Goal: Transaction & Acquisition: Purchase product/service

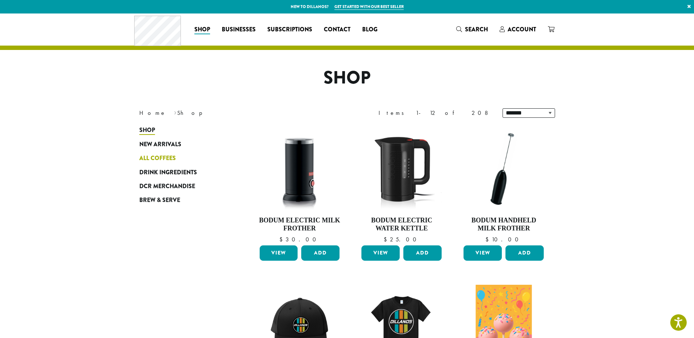
click at [165, 158] on span "All Coffees" at bounding box center [157, 158] width 36 height 9
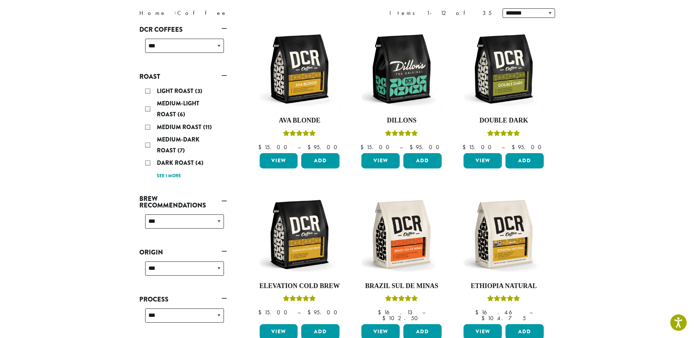
scroll to position [112, 0]
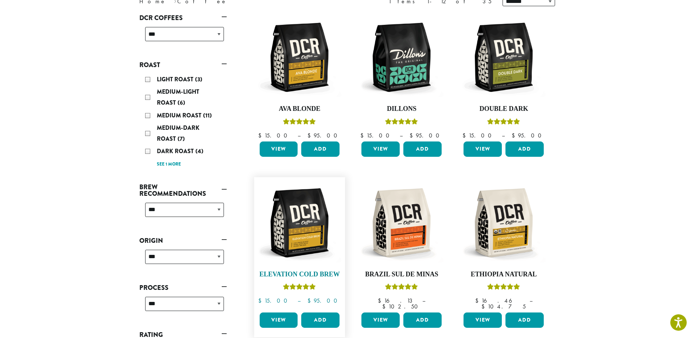
click at [308, 227] on img at bounding box center [300, 223] width 84 height 84
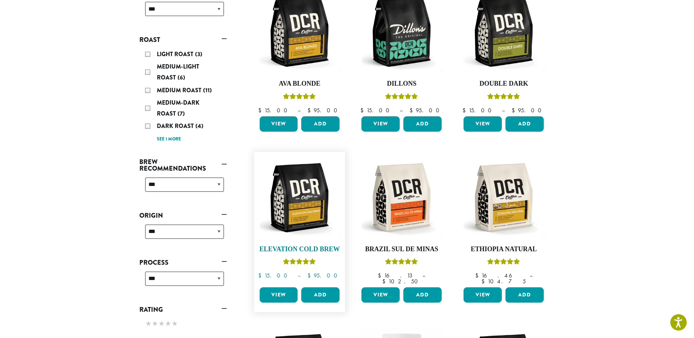
scroll to position [149, 0]
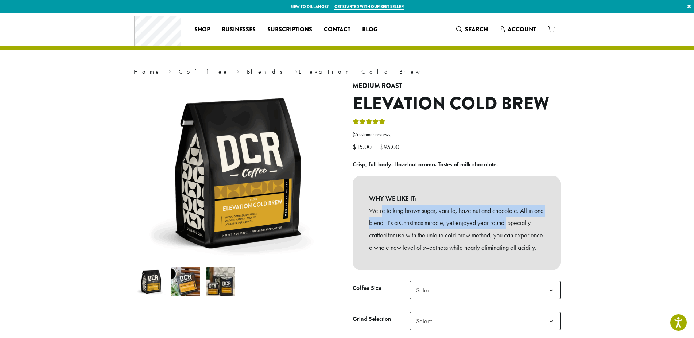
drag, startPoint x: 382, startPoint y: 209, endPoint x: 521, endPoint y: 226, distance: 140.0
click at [521, 226] on p "We’re talking brown sugar, vanilla, hazelnut and chocolate. All in one blend. I…" at bounding box center [456, 229] width 175 height 49
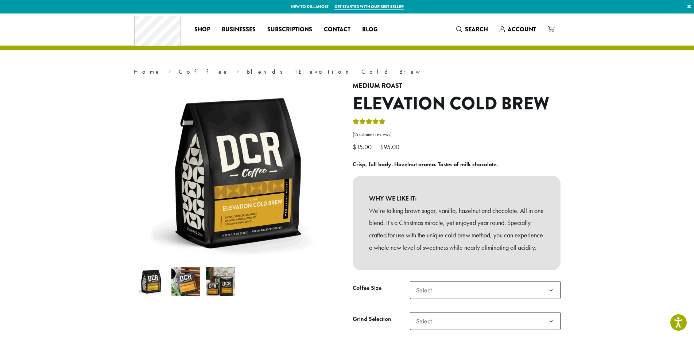
click at [494, 229] on p "We’re talking brown sugar, vanilla, hazelnut and chocolate. All in one blend. I…" at bounding box center [456, 229] width 175 height 49
click at [404, 234] on p "We’re talking brown sugar, vanilla, hazelnut and chocolate. All in one blend. I…" at bounding box center [456, 229] width 175 height 49
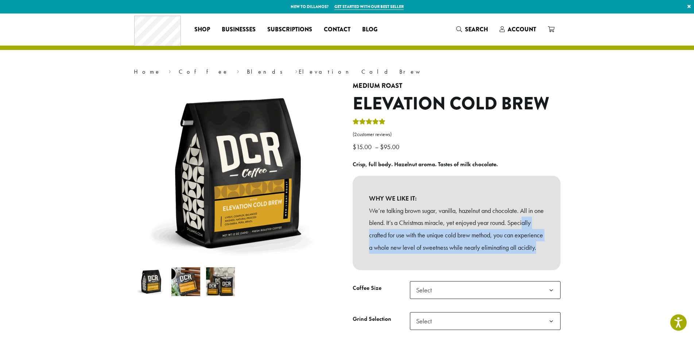
drag, startPoint x: 385, startPoint y: 237, endPoint x: 541, endPoint y: 258, distance: 157.5
click at [541, 254] on p "We’re talking brown sugar, vanilla, hazelnut and chocolate. All in one blend. I…" at bounding box center [456, 229] width 175 height 49
click at [454, 244] on p "We’re talking brown sugar, vanilla, hazelnut and chocolate. All in one blend. I…" at bounding box center [456, 229] width 175 height 49
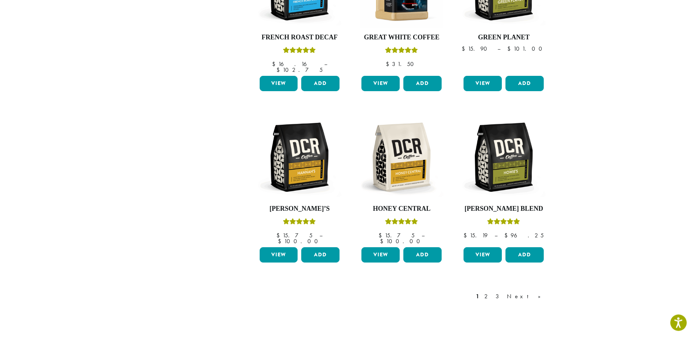
scroll to position [521, 0]
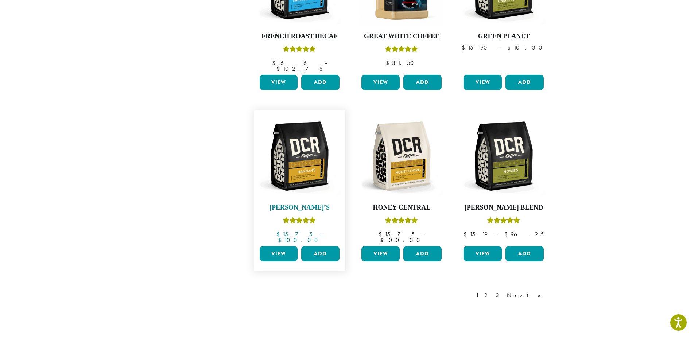
click at [324, 156] on img at bounding box center [300, 156] width 84 height 84
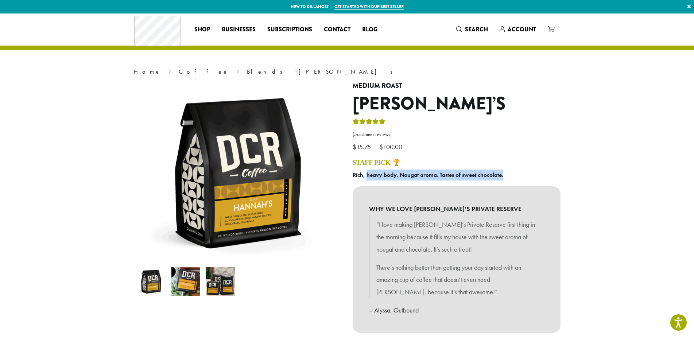
drag, startPoint x: 367, startPoint y: 174, endPoint x: 508, endPoint y: 174, distance: 140.5
click at [508, 174] on p "Rich, heavy body. Nougat aroma. Tastes of sweet chocolate." at bounding box center [457, 175] width 208 height 11
click at [487, 175] on b "Rich, heavy body. Nougat aroma. Tastes of sweet chocolate." at bounding box center [428, 175] width 151 height 8
click at [214, 280] on img at bounding box center [220, 281] width 29 height 29
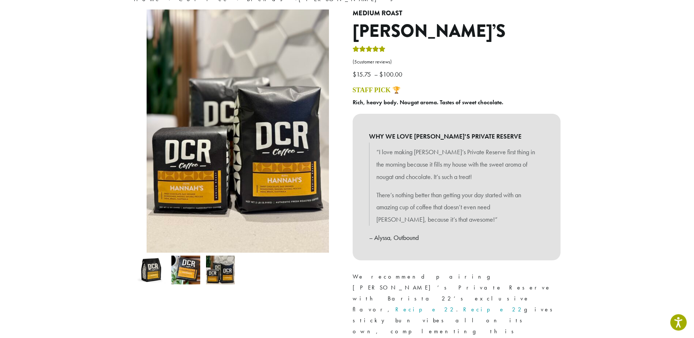
scroll to position [74, 0]
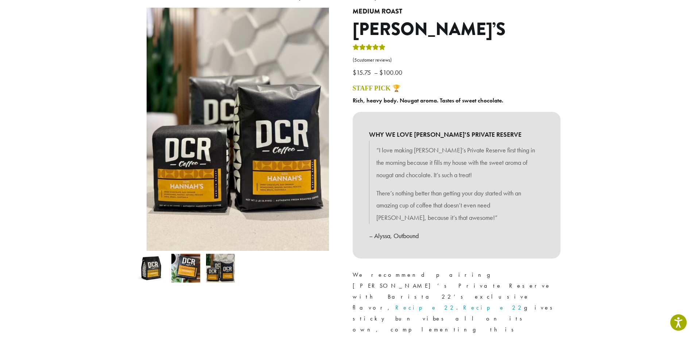
click at [182, 264] on img at bounding box center [185, 268] width 29 height 29
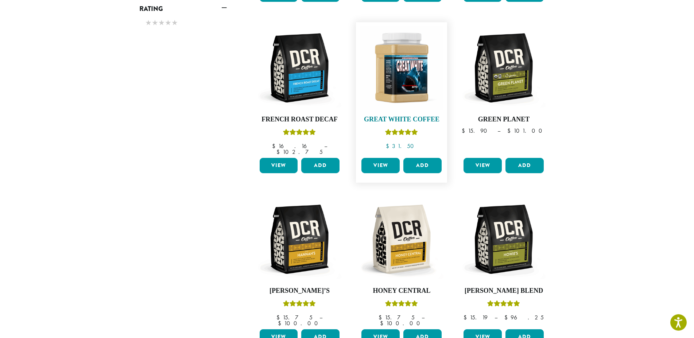
scroll to position [521, 0]
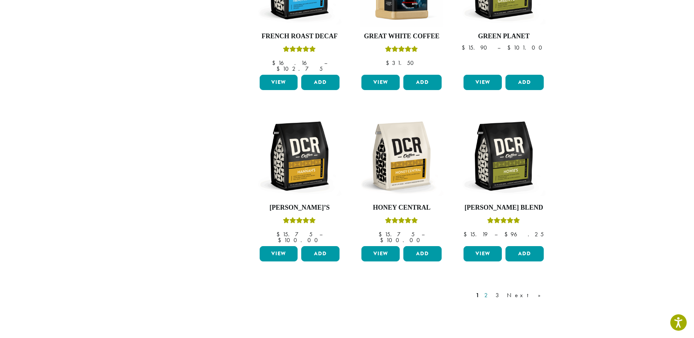
click at [492, 291] on link "2" at bounding box center [487, 295] width 9 height 9
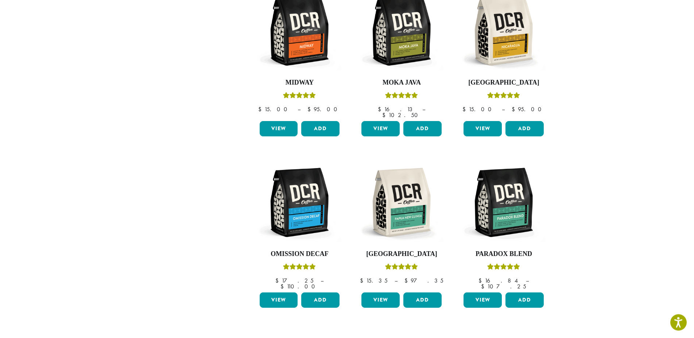
scroll to position [492, 0]
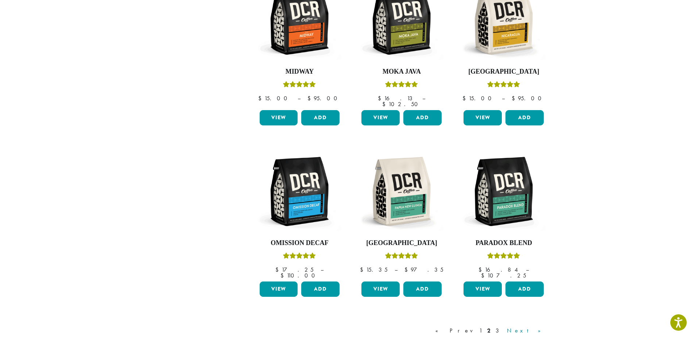
click at [538, 327] on link "Next »" at bounding box center [527, 331] width 42 height 9
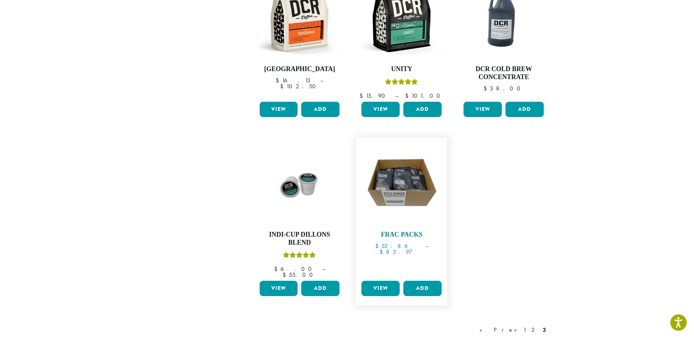
scroll to position [529, 0]
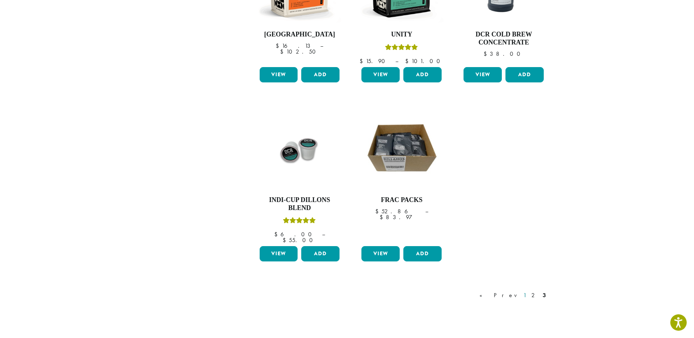
click at [525, 291] on link "1" at bounding box center [525, 295] width 6 height 9
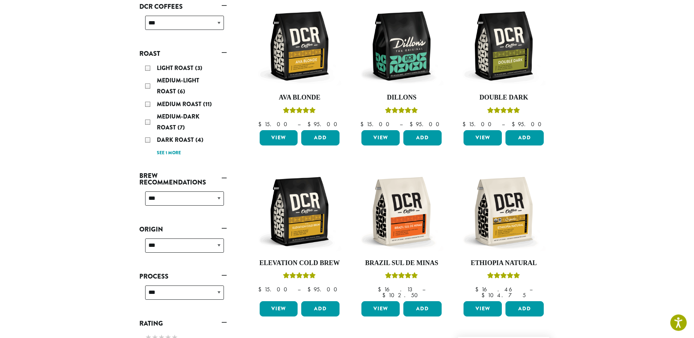
scroll to position [82, 0]
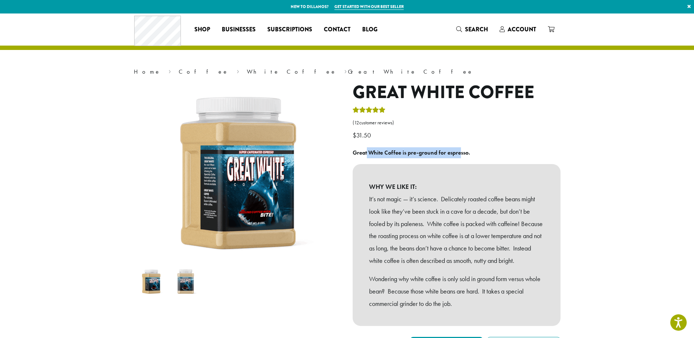
drag, startPoint x: 367, startPoint y: 153, endPoint x: 460, endPoint y: 159, distance: 92.9
click at [460, 159] on div "Great White Coffee is pre-ground for espresso. WHY WE LIKE IT: It’s not magic —…" at bounding box center [457, 236] width 208 height 179
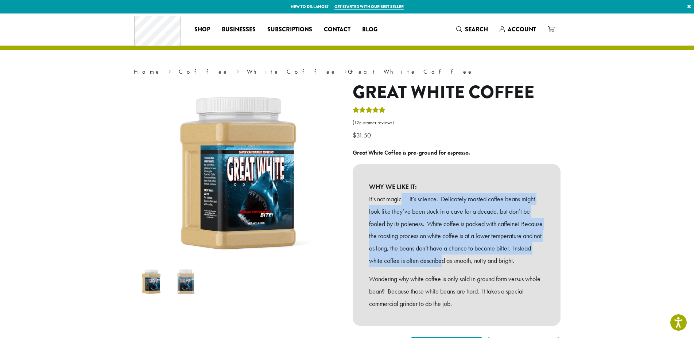
drag, startPoint x: 403, startPoint y: 201, endPoint x: 504, endPoint y: 262, distance: 117.4
click at [504, 262] on p "It’s not magic — it’s science. Delicately roasted coffee beans might look like …" at bounding box center [456, 230] width 175 height 74
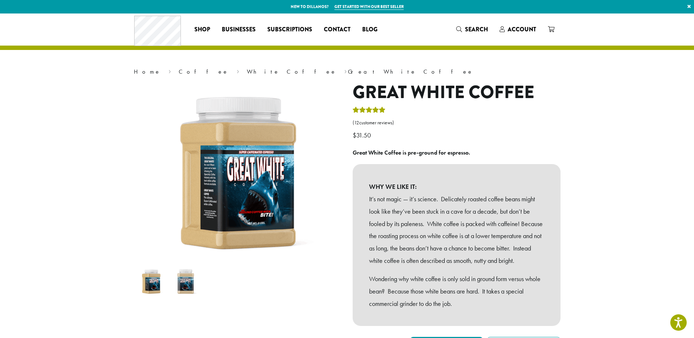
click at [437, 266] on p "It’s not magic — it’s science. Delicately roasted coffee beans might look like …" at bounding box center [456, 230] width 175 height 74
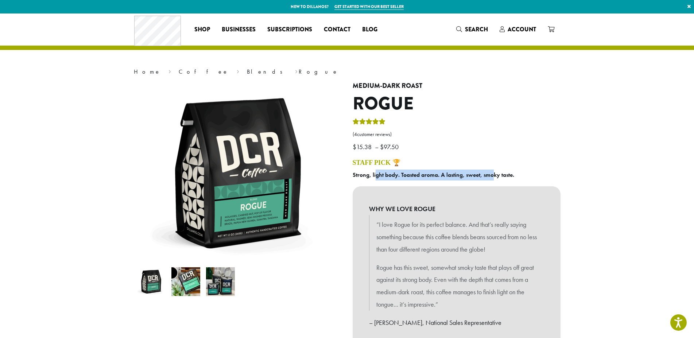
drag, startPoint x: 376, startPoint y: 173, endPoint x: 493, endPoint y: 178, distance: 117.2
click at [493, 178] on b "Strong, light body. Toasted aroma. A lasting, sweet, smoky taste." at bounding box center [434, 175] width 162 height 8
click at [497, 177] on b "Strong, light body. Toasted aroma. A lasting, sweet, smoky taste." at bounding box center [434, 175] width 162 height 8
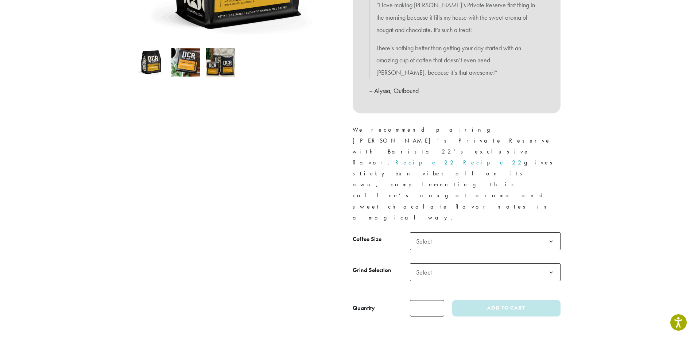
scroll to position [223, 0]
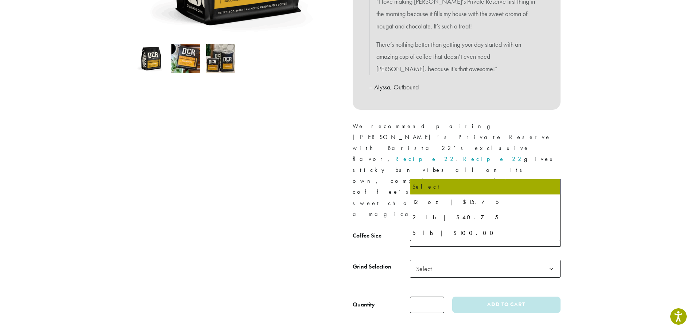
click at [424, 231] on span "Select" at bounding box center [426, 238] width 26 height 14
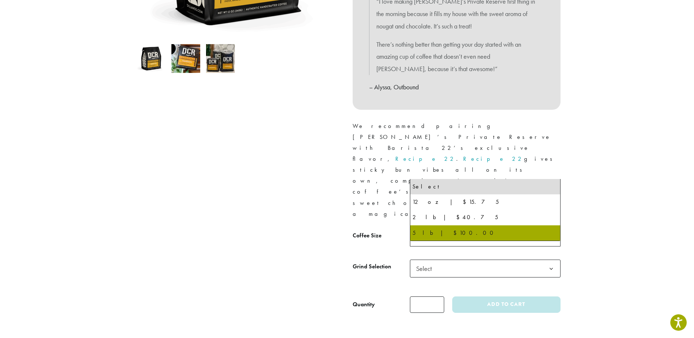
select select "**********"
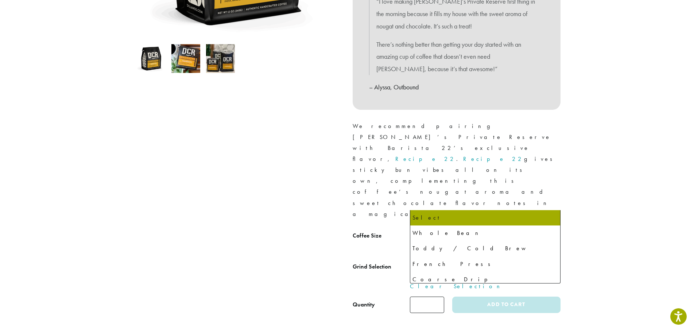
click at [436, 262] on span "Select" at bounding box center [426, 269] width 26 height 14
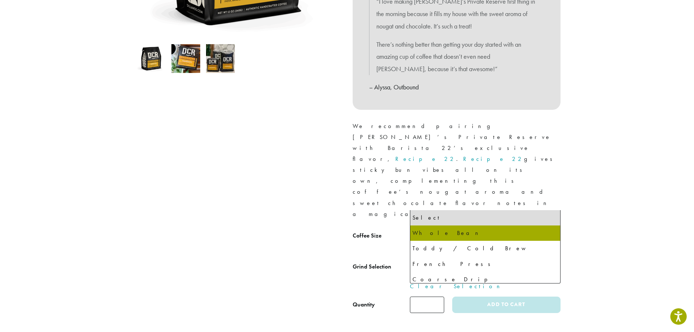
select select "**********"
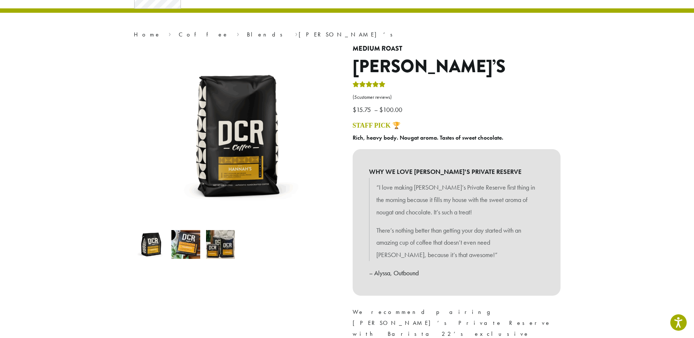
scroll to position [0, 0]
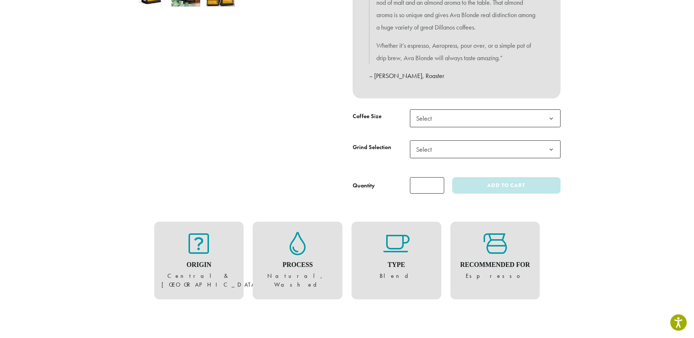
scroll to position [372, 0]
